Goal: Task Accomplishment & Management: Manage account settings

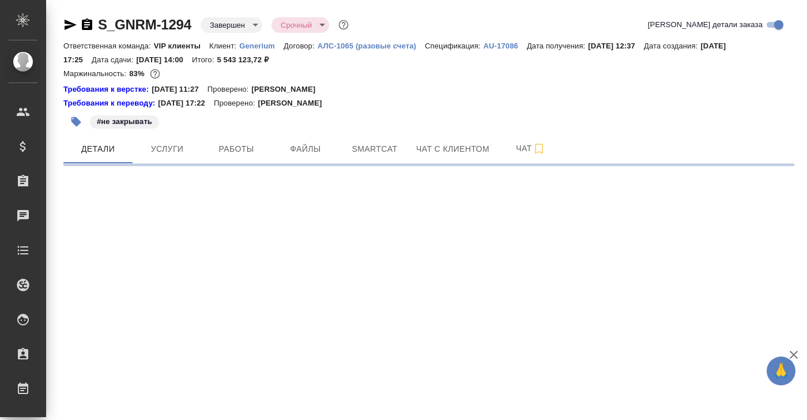
select select "RU"
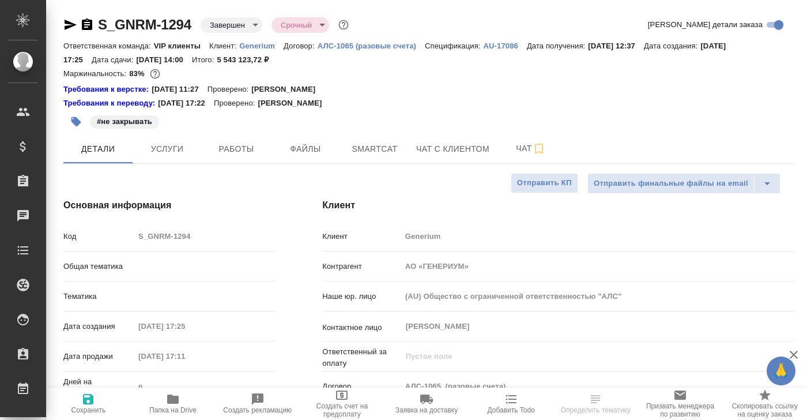
type textarea "x"
type input "VIP клиенты"
type input "[PERSON_NAME]"
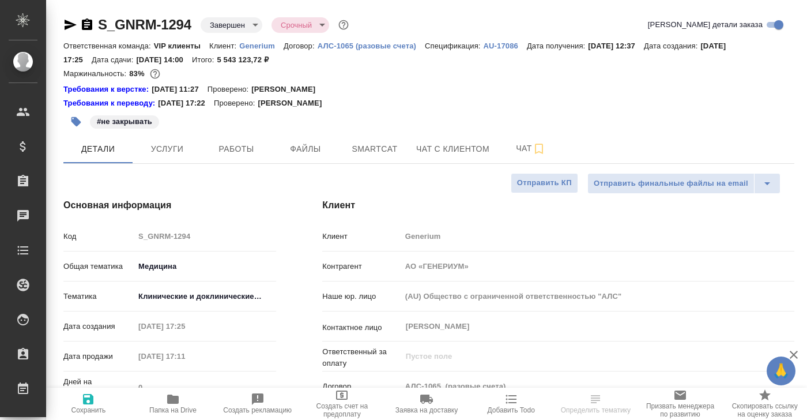
type input "[PERSON_NAME]"
